Goal: Task Accomplishment & Management: Complete application form

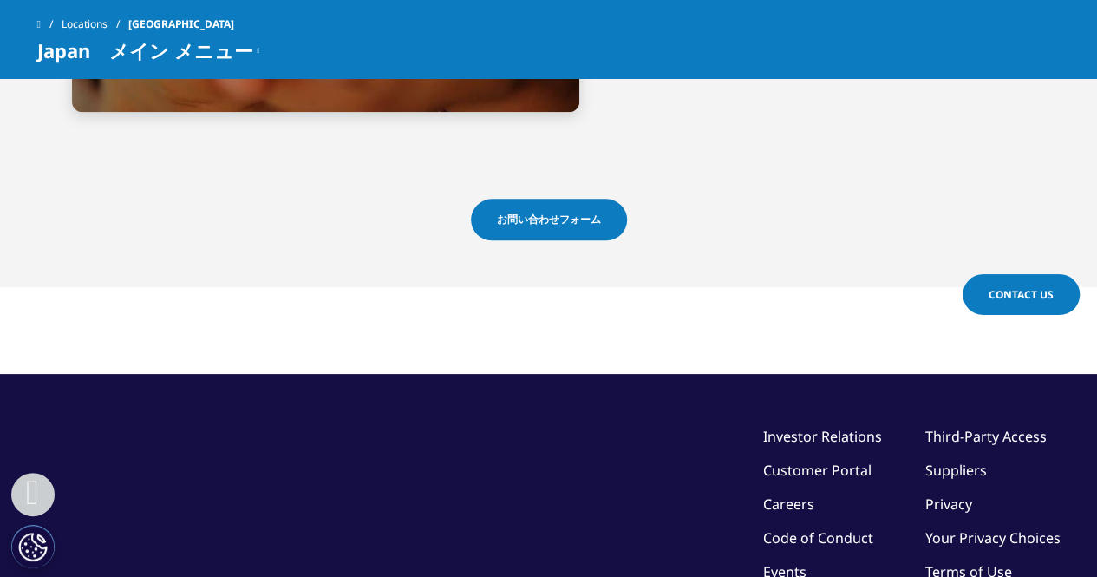
scroll to position [4132, 0]
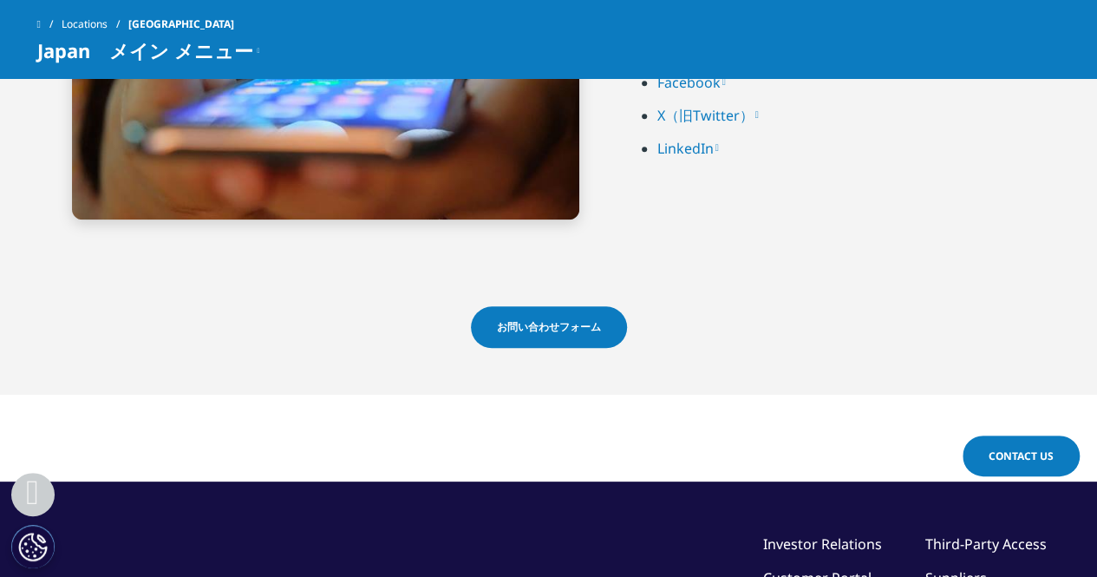
click at [1007, 448] on link "Contact Us" at bounding box center [1020, 455] width 117 height 41
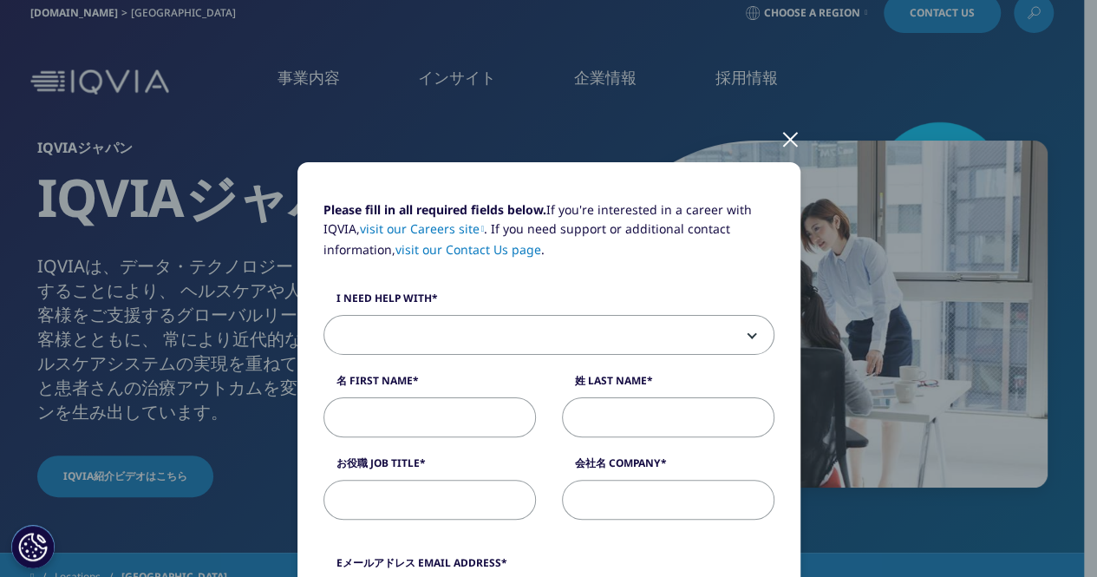
scroll to position [0, 0]
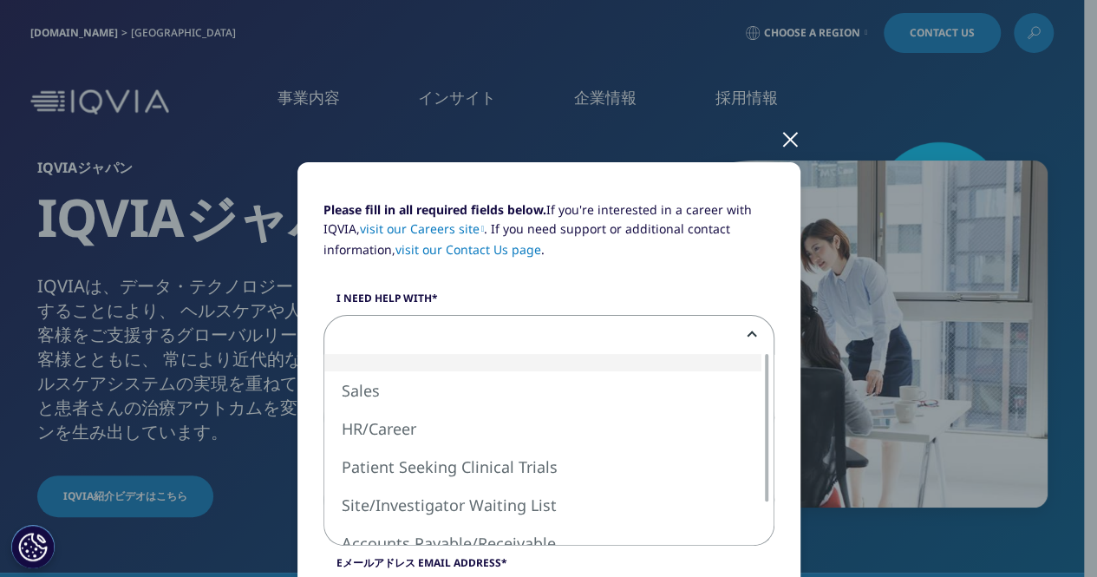
click at [433, 332] on span at bounding box center [548, 336] width 449 height 40
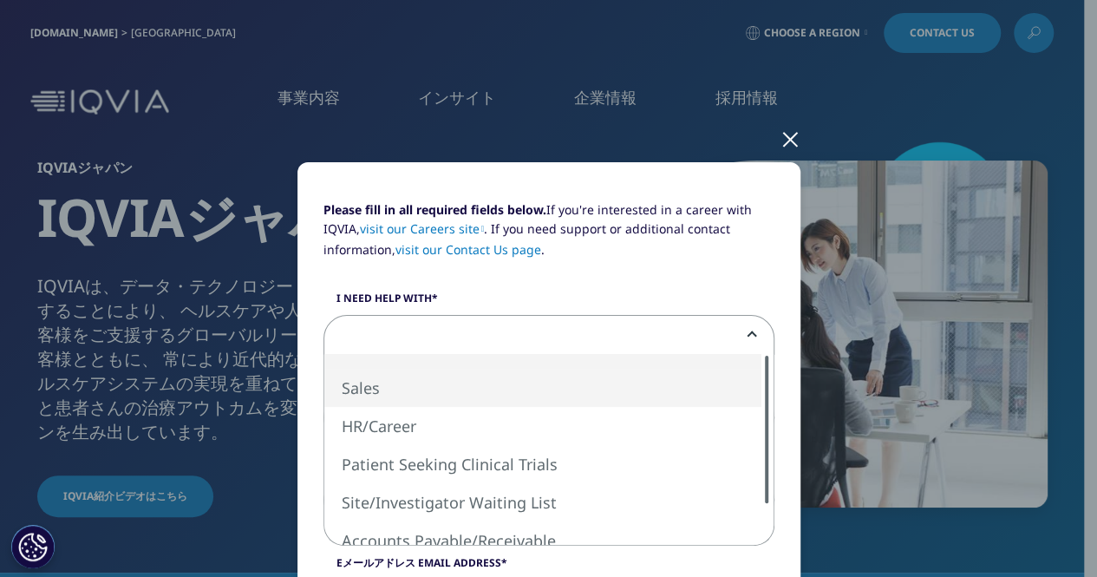
select select "Sales"
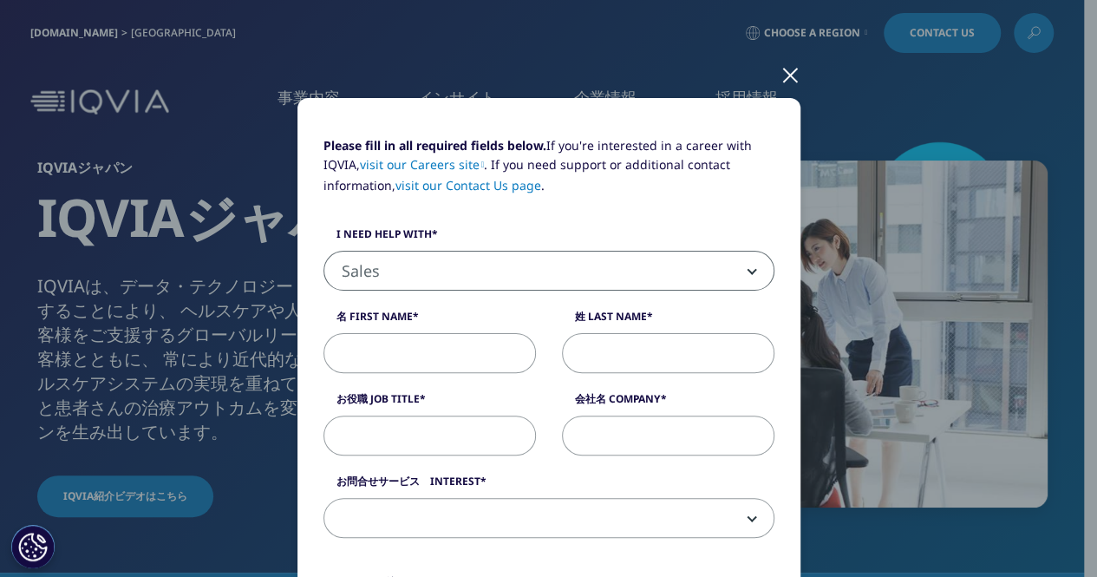
scroll to position [87, 0]
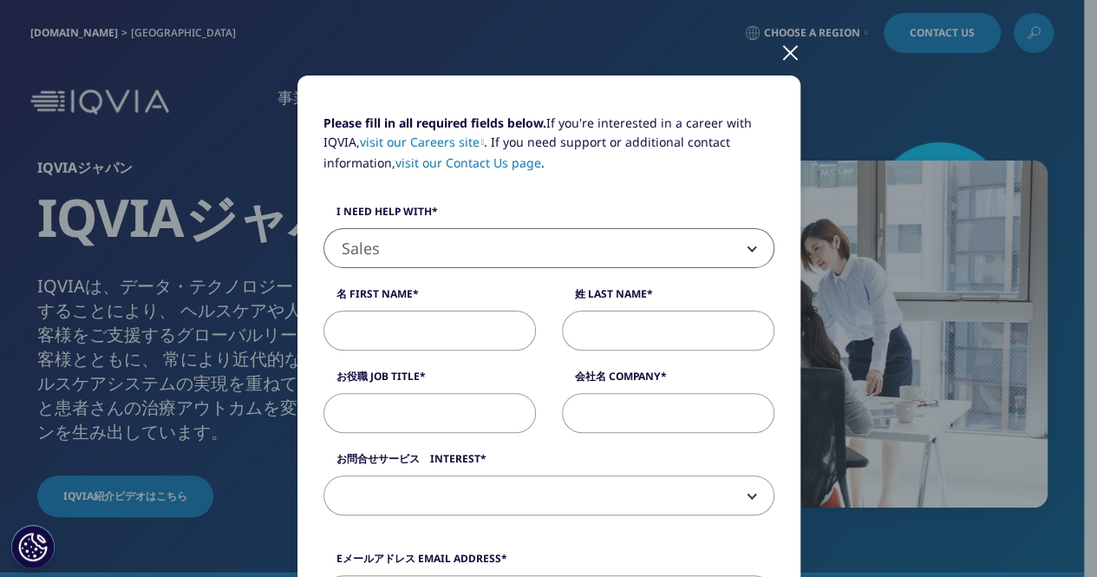
click at [377, 329] on input "名 First Name" at bounding box center [429, 330] width 212 height 40
type input "高田"
click at [420, 335] on input "高田" at bounding box center [429, 330] width 212 height 40
click at [609, 332] on input "姓 Last Name" at bounding box center [668, 330] width 212 height 40
paste input "久嗣"
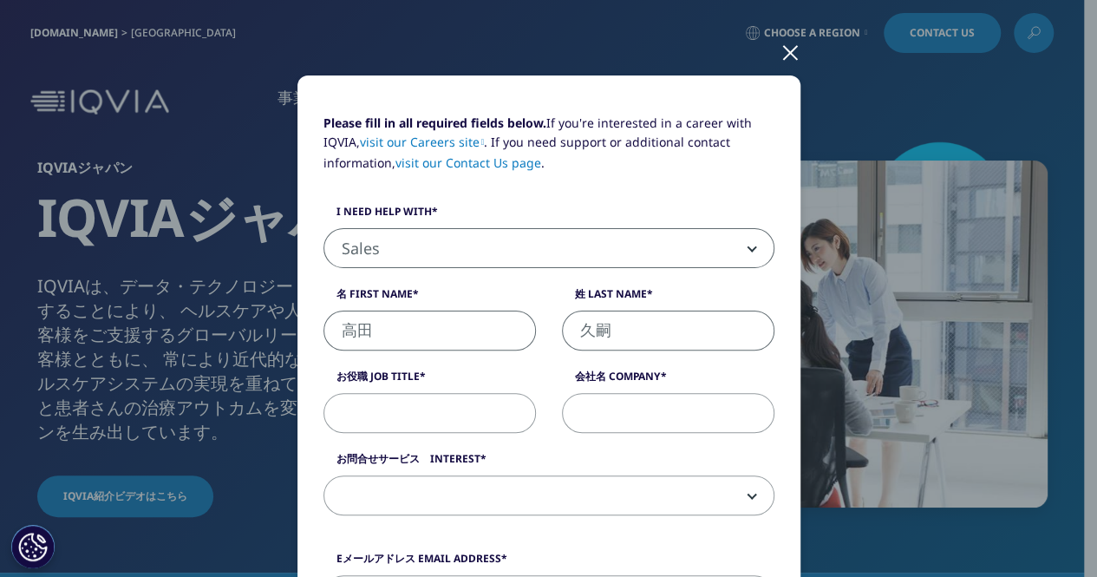
type input "久嗣"
click at [440, 407] on input "お役職 Job Title" at bounding box center [429, 413] width 212 height 40
paste input "代表社員、Founder & CEO"
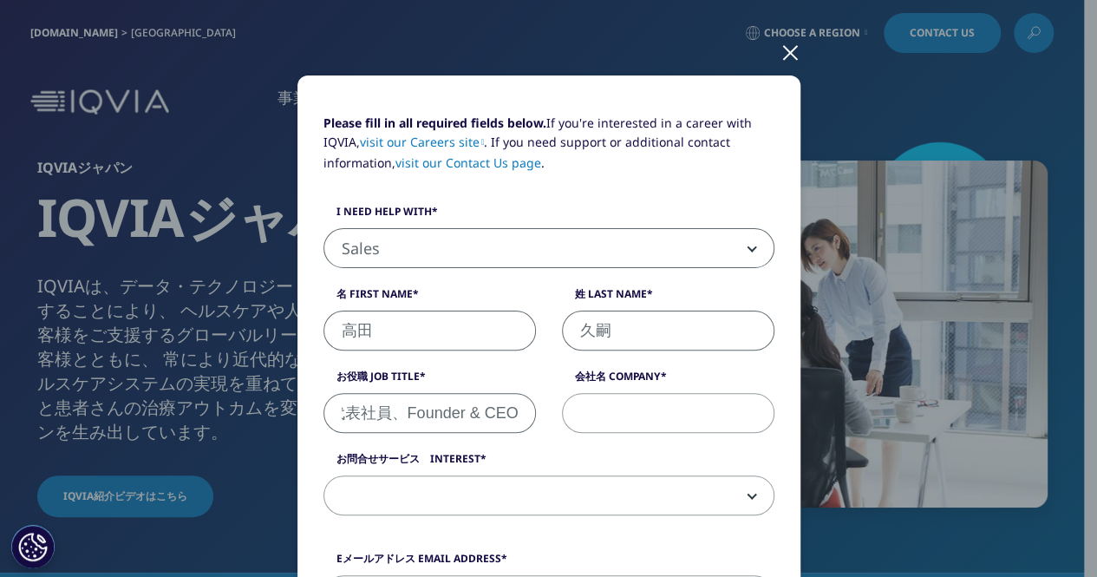
click at [394, 409] on input "代表社員、Founder & CEO" at bounding box center [429, 413] width 212 height 40
type input "代表社員　Founder & CEO"
click at [631, 393] on input "会社名 Company" at bounding box center [668, 413] width 212 height 40
type input "UCK Inc. Japan合同会社"
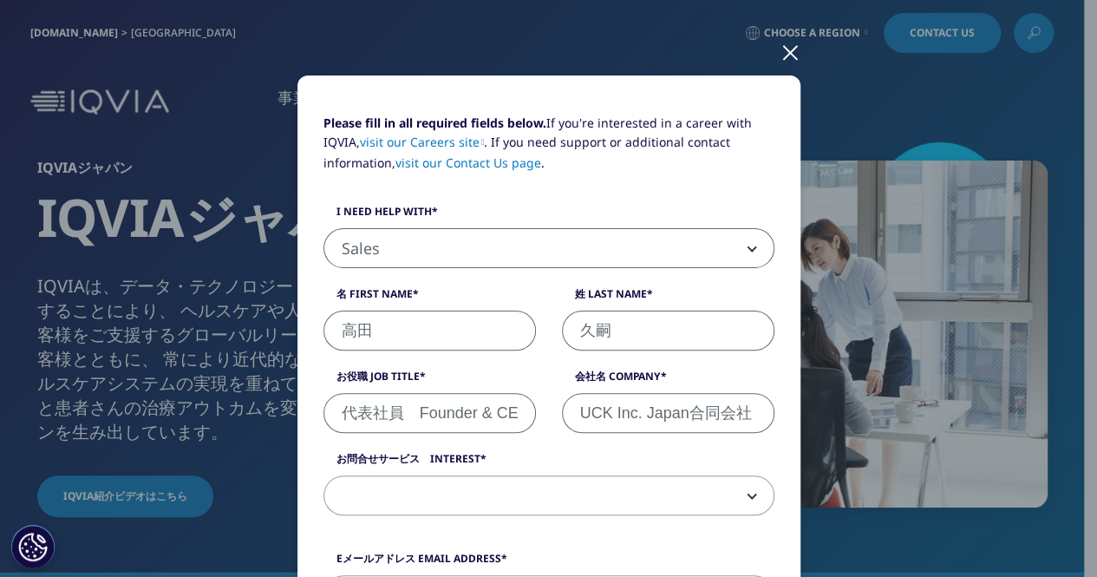
type input "[EMAIL_ADDRESS][DOMAIN_NAME]"
type input "0367174292"
select select "[GEOGRAPHIC_DATA]"
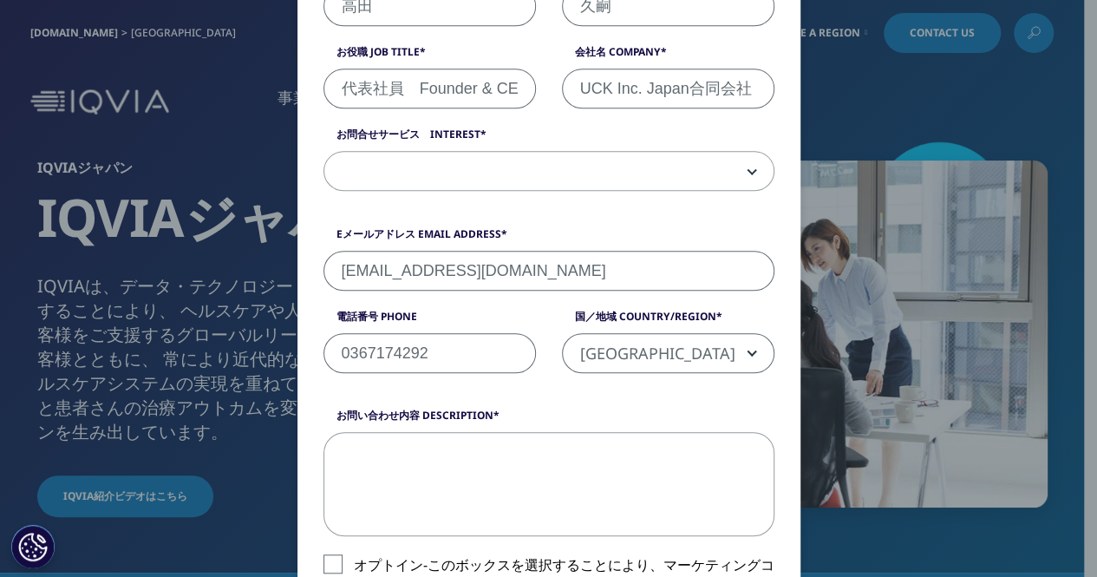
scroll to position [386, 0]
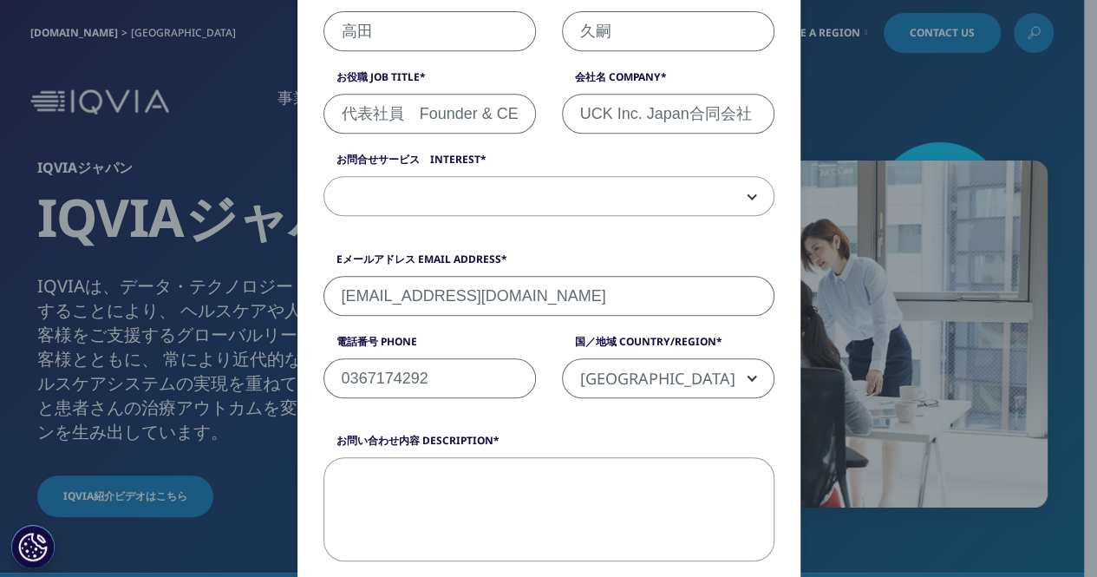
click at [449, 186] on span at bounding box center [548, 197] width 449 height 40
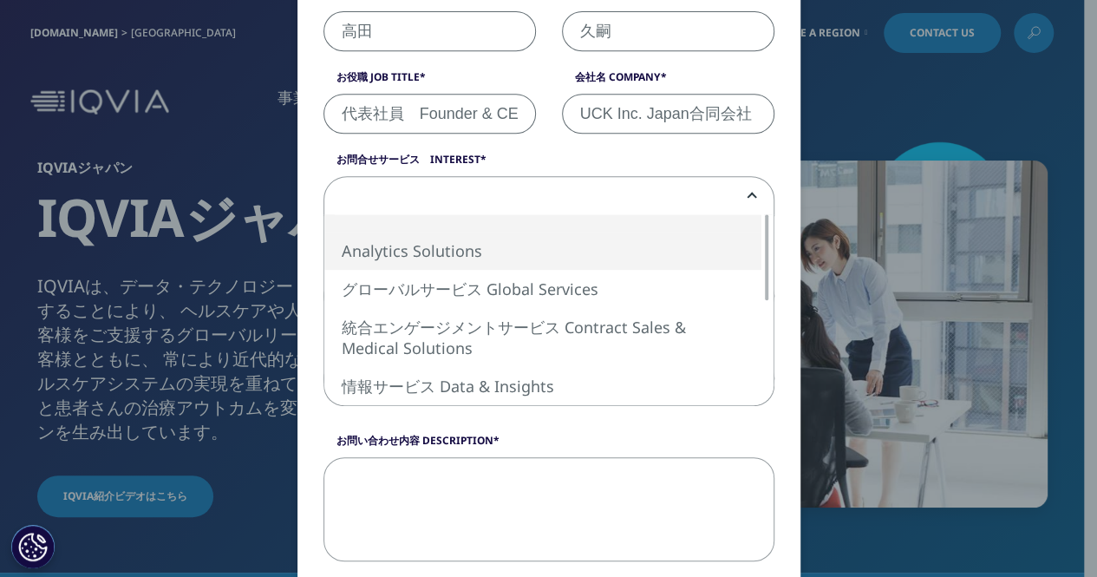
select select "Analytics Solutions"
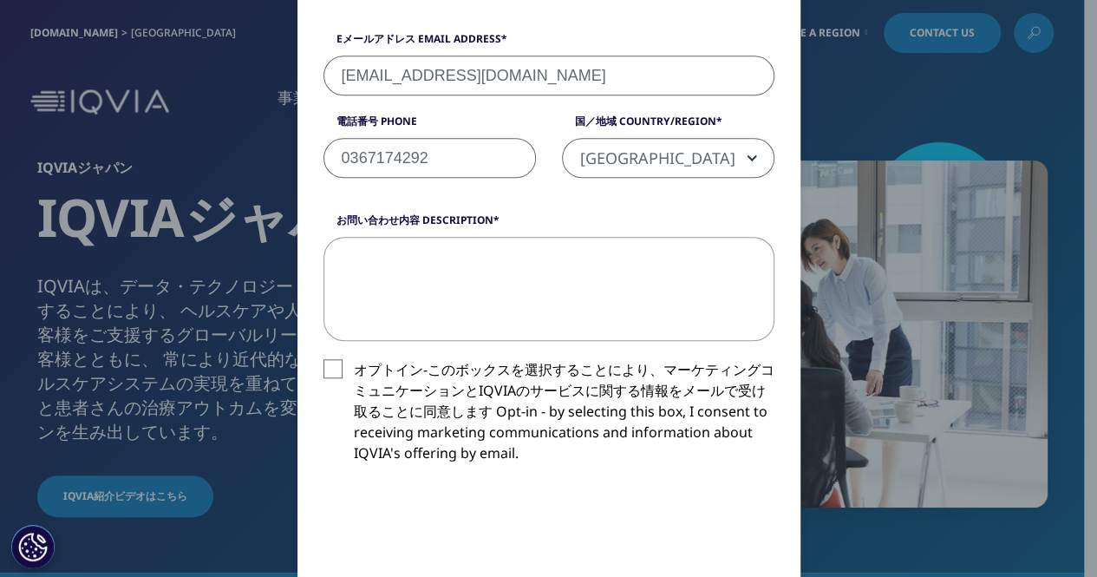
scroll to position [646, 0]
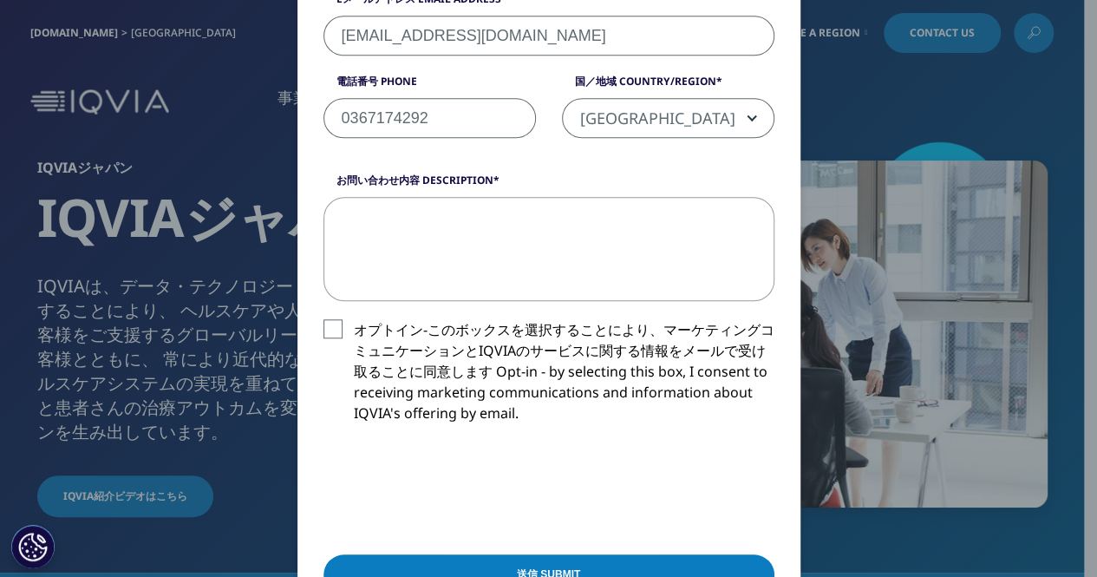
click at [515, 251] on textarea "お問い合わせ内容 Description" at bounding box center [548, 249] width 451 height 104
paste textarea "IQVIA サービシーズ　ジャパン合同会社"
paste textarea "loremipsumd。 SIT Ame. Conse adipisc el（sed doe）tempo。 inc、utl**ETdolorem「AliqUa…"
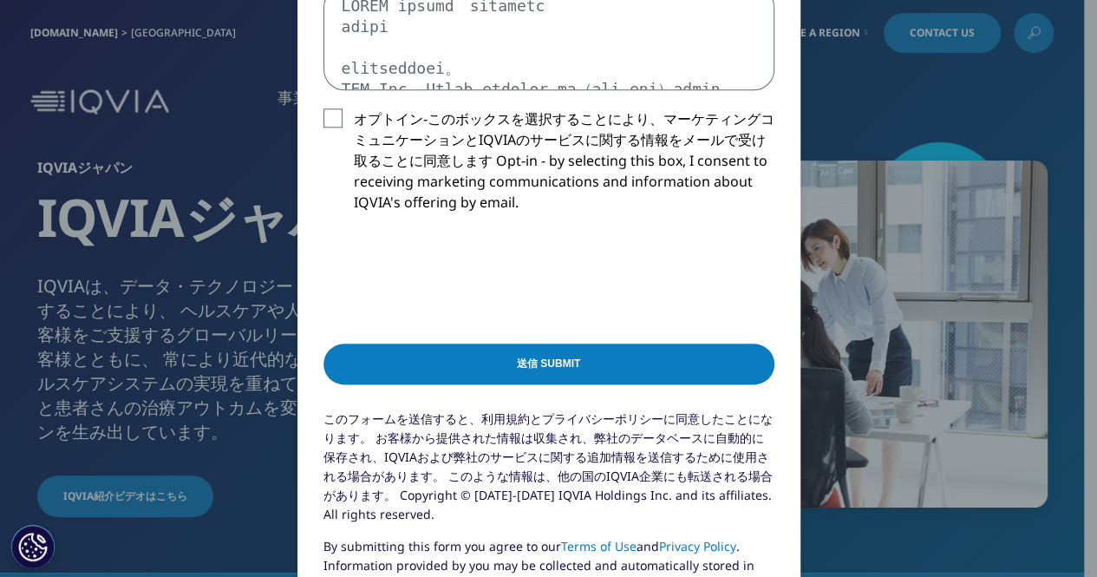
scroll to position [819, 0]
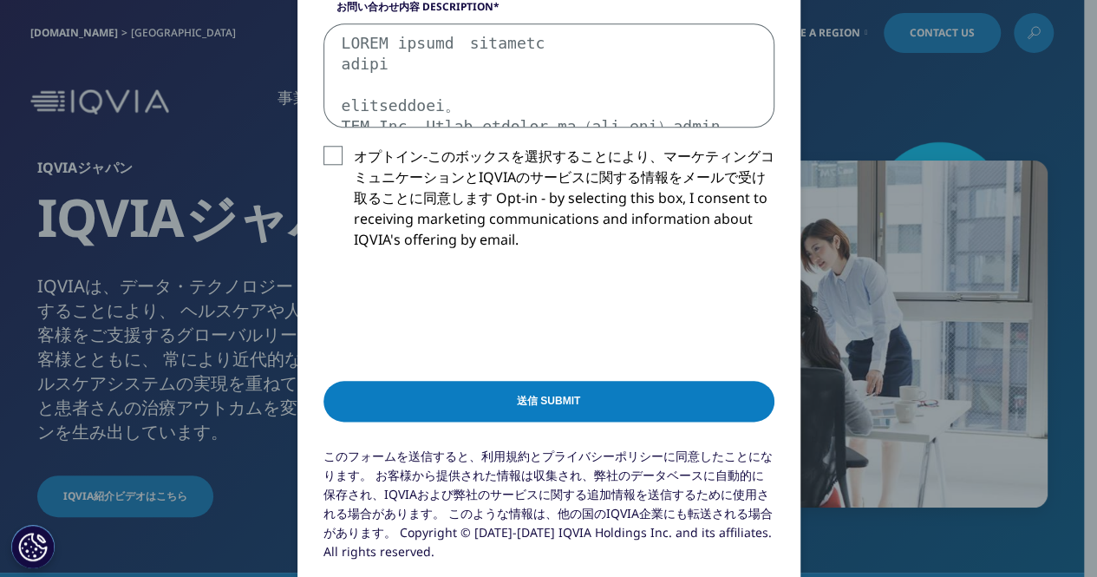
type textarea "LOREM ipsumd　sitametc adipi elitseddoei。 TEM Inc. Utlab etdolor ma（ali eni）admi…"
click at [335, 155] on label "オプトイン-このボックスを選択することにより、マーケティングコミュニケーションとIQVIAのサービスに関する情報をメールで受け取ることに同意します Opt-i…" at bounding box center [548, 203] width 451 height 114
click at [354, 146] on input "オプトイン-このボックスを選択することにより、マーケティングコミュニケーションとIQVIAのサービスに関する情報をメールで受け取ることに同意します Opt-i…" at bounding box center [354, 146] width 0 height 0
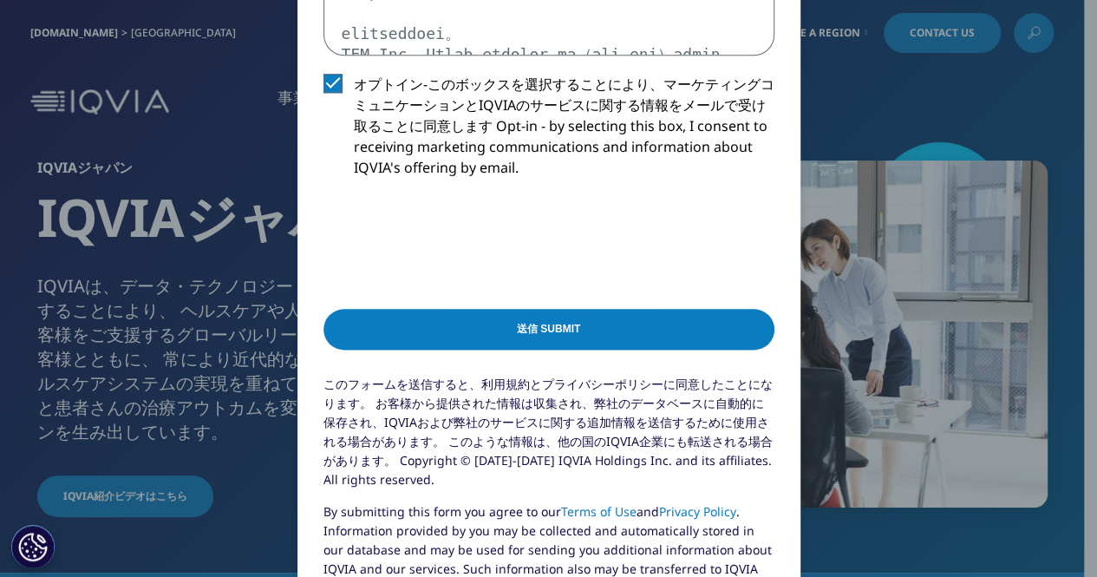
scroll to position [954, 0]
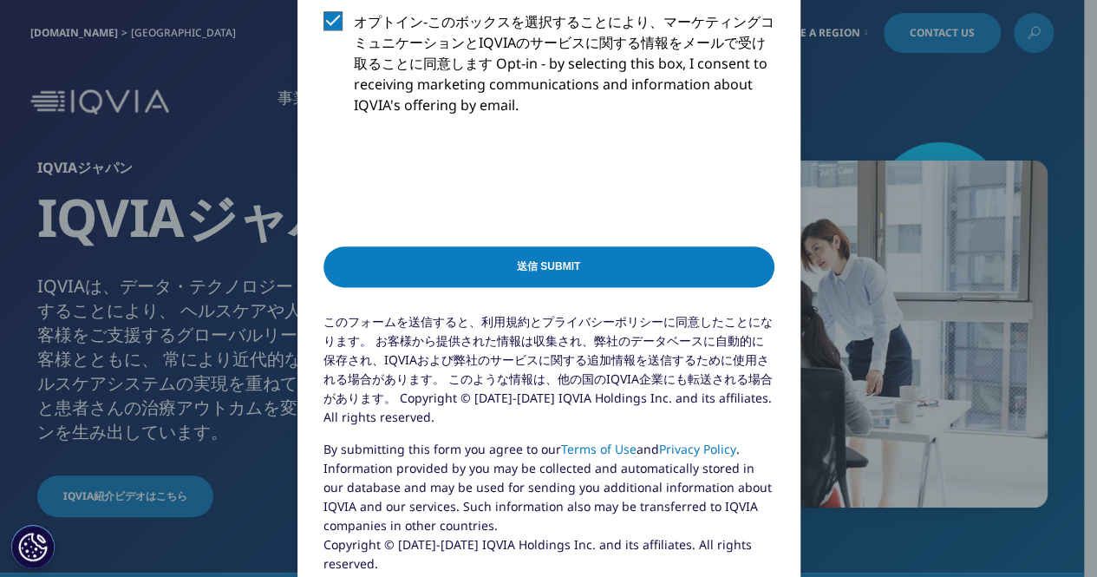
click at [557, 259] on input "送信 Submit" at bounding box center [548, 266] width 451 height 41
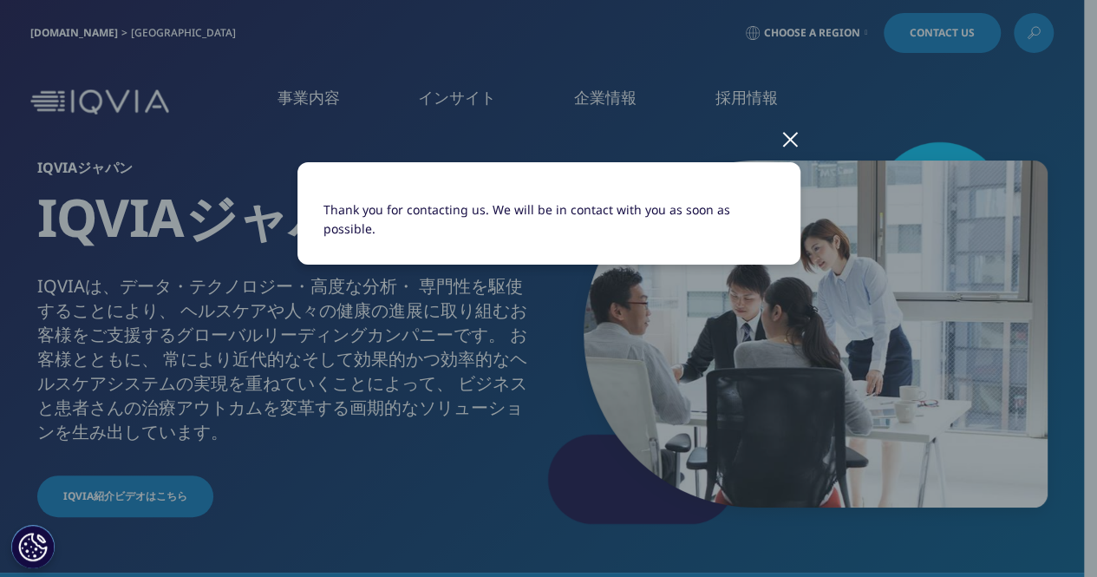
scroll to position [0, 0]
click at [784, 145] on div at bounding box center [790, 138] width 20 height 48
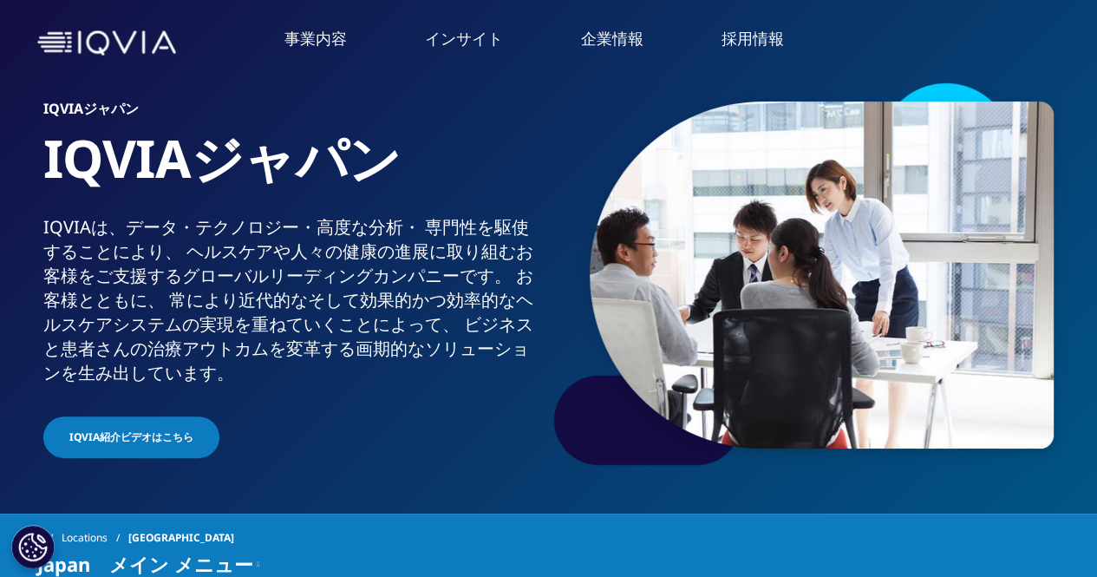
scroll to position [87, 0]
